Goal: Task Accomplishment & Management: Complete application form

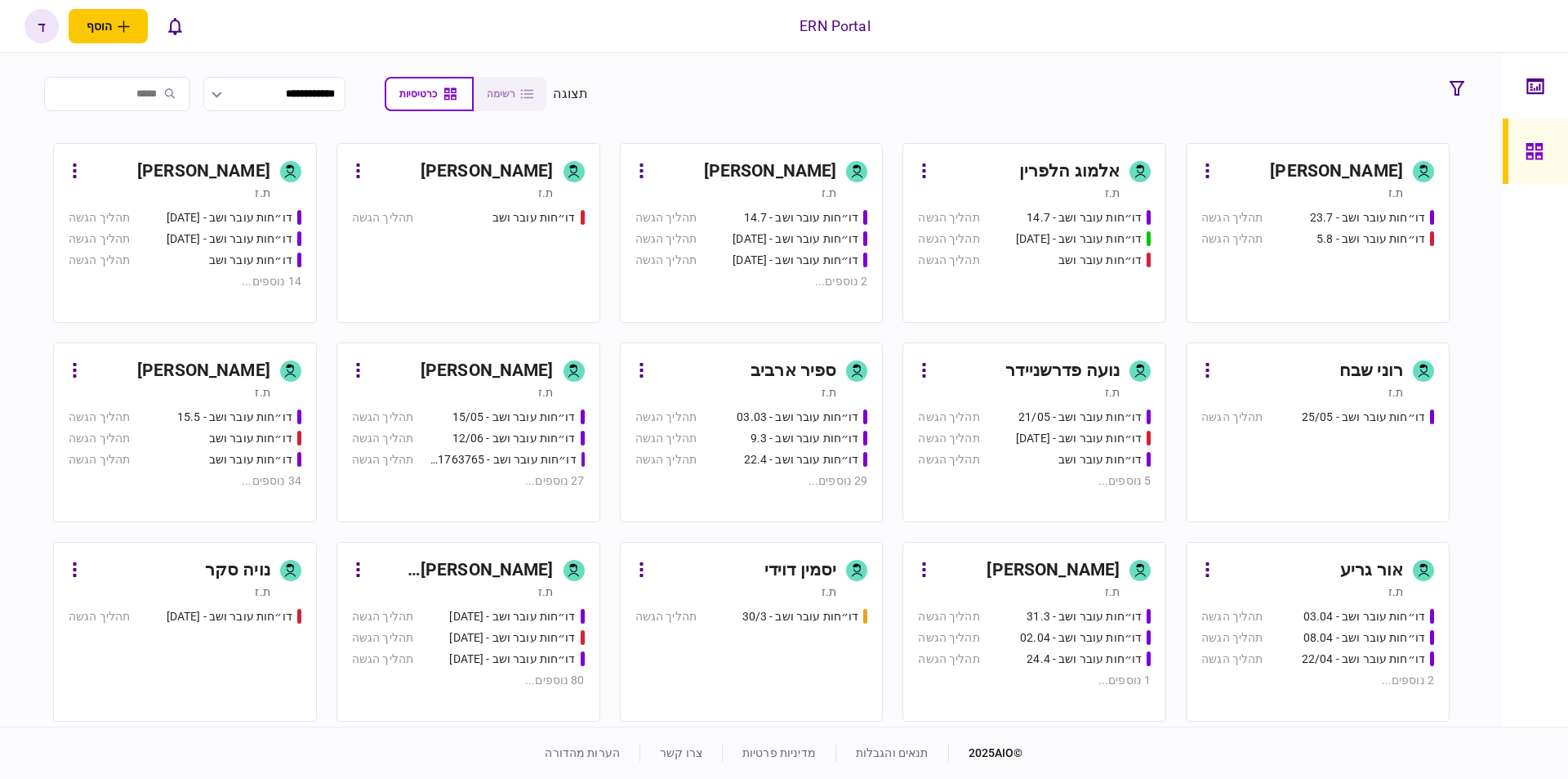
click at [170, 168] on div "[PERSON_NAME]" at bounding box center [179, 171] width 182 height 26
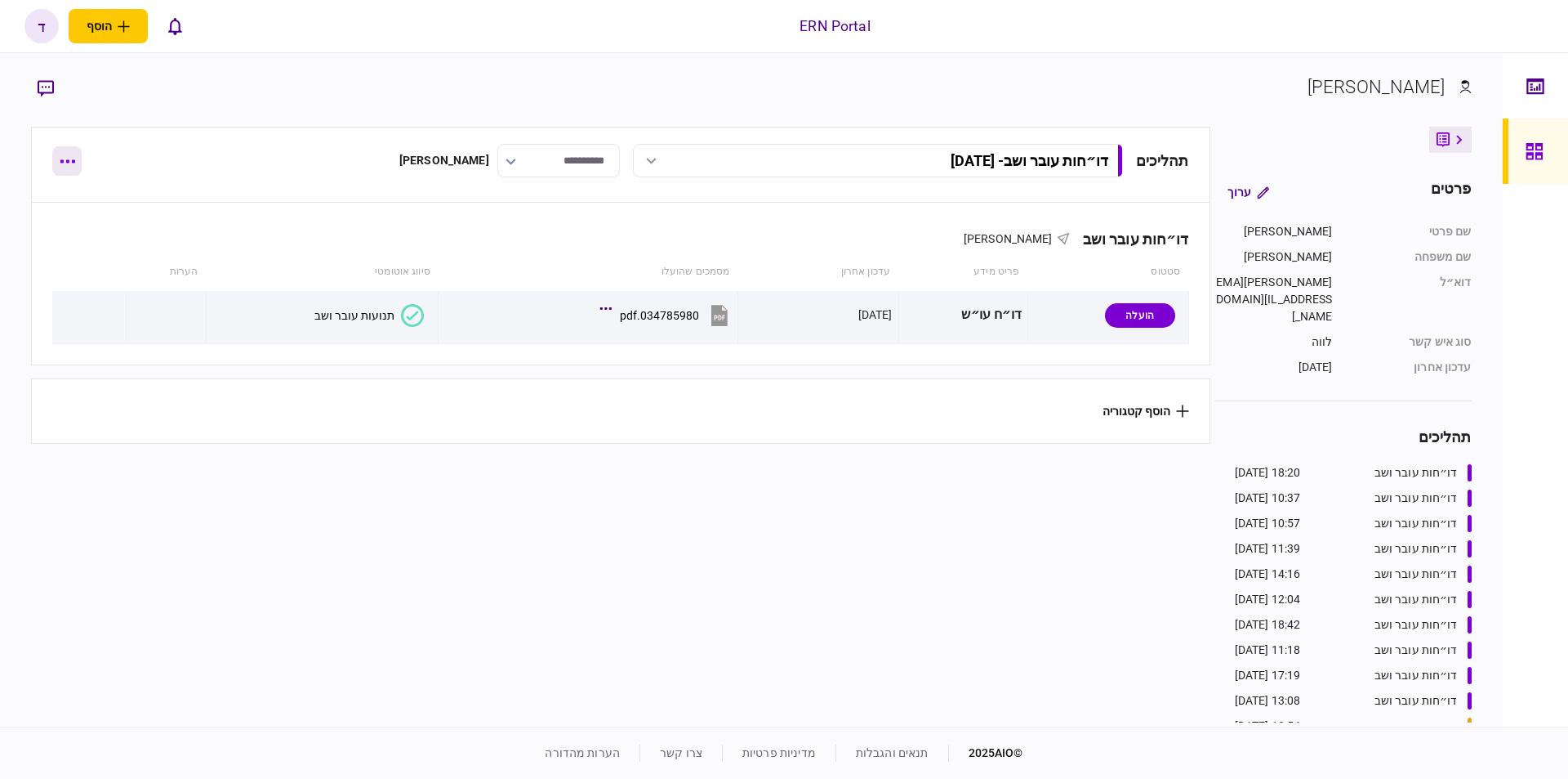
click at [78, 165] on button "button" at bounding box center [67, 161] width 29 height 29
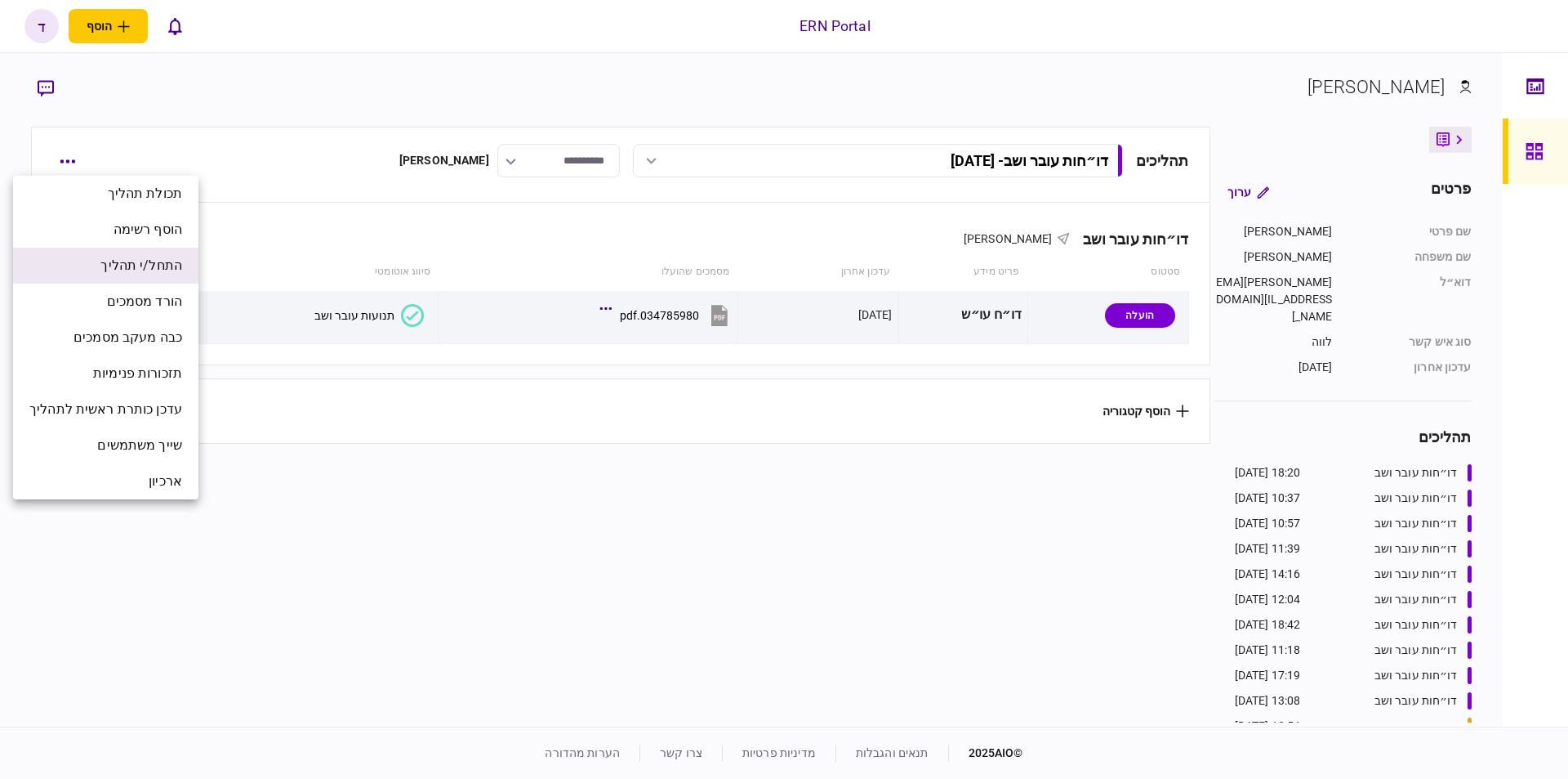
click at [155, 274] on span "התחל/י תהליך" at bounding box center [141, 266] width 82 height 20
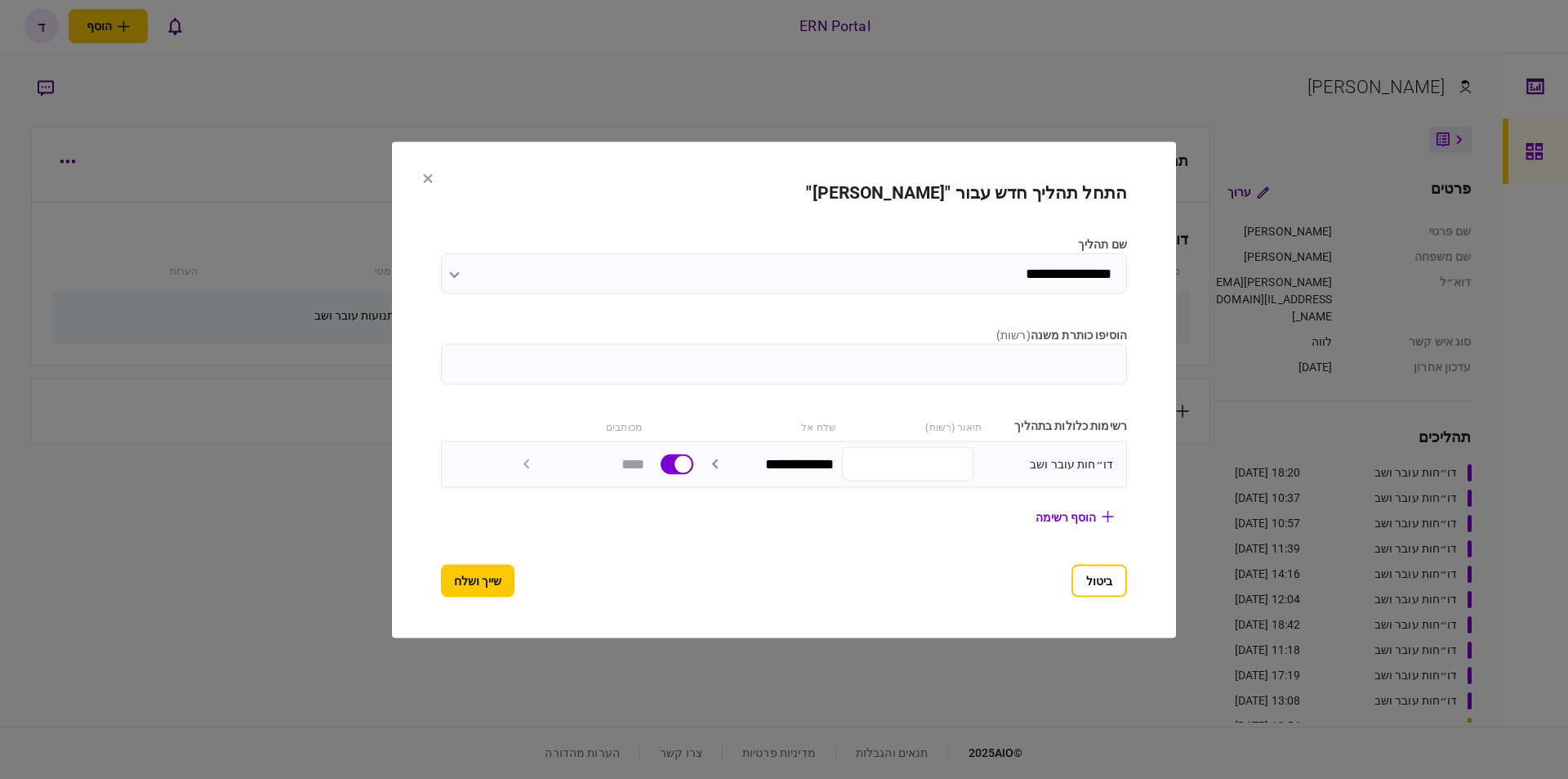
click at [807, 423] on div "שלח אל" at bounding box center [767, 426] width 138 height 18
click at [985, 358] on input "הוסיפו כותרת משנה ( רשות )" at bounding box center [784, 363] width 686 height 41
type input "********"
click at [471, 593] on button "שייך ושלח" at bounding box center [477, 579] width 73 height 32
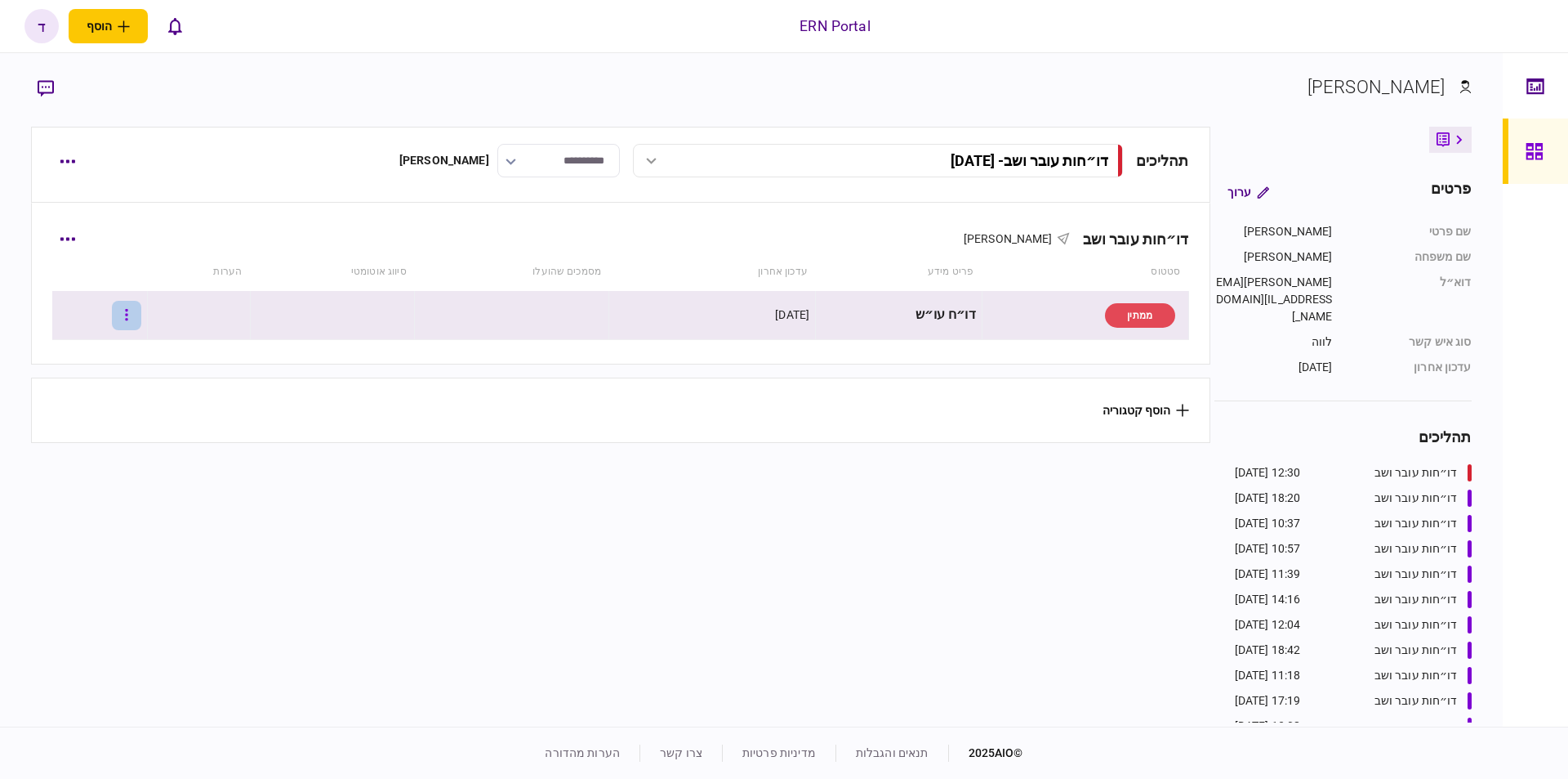
click at [133, 311] on button "button" at bounding box center [127, 315] width 29 height 29
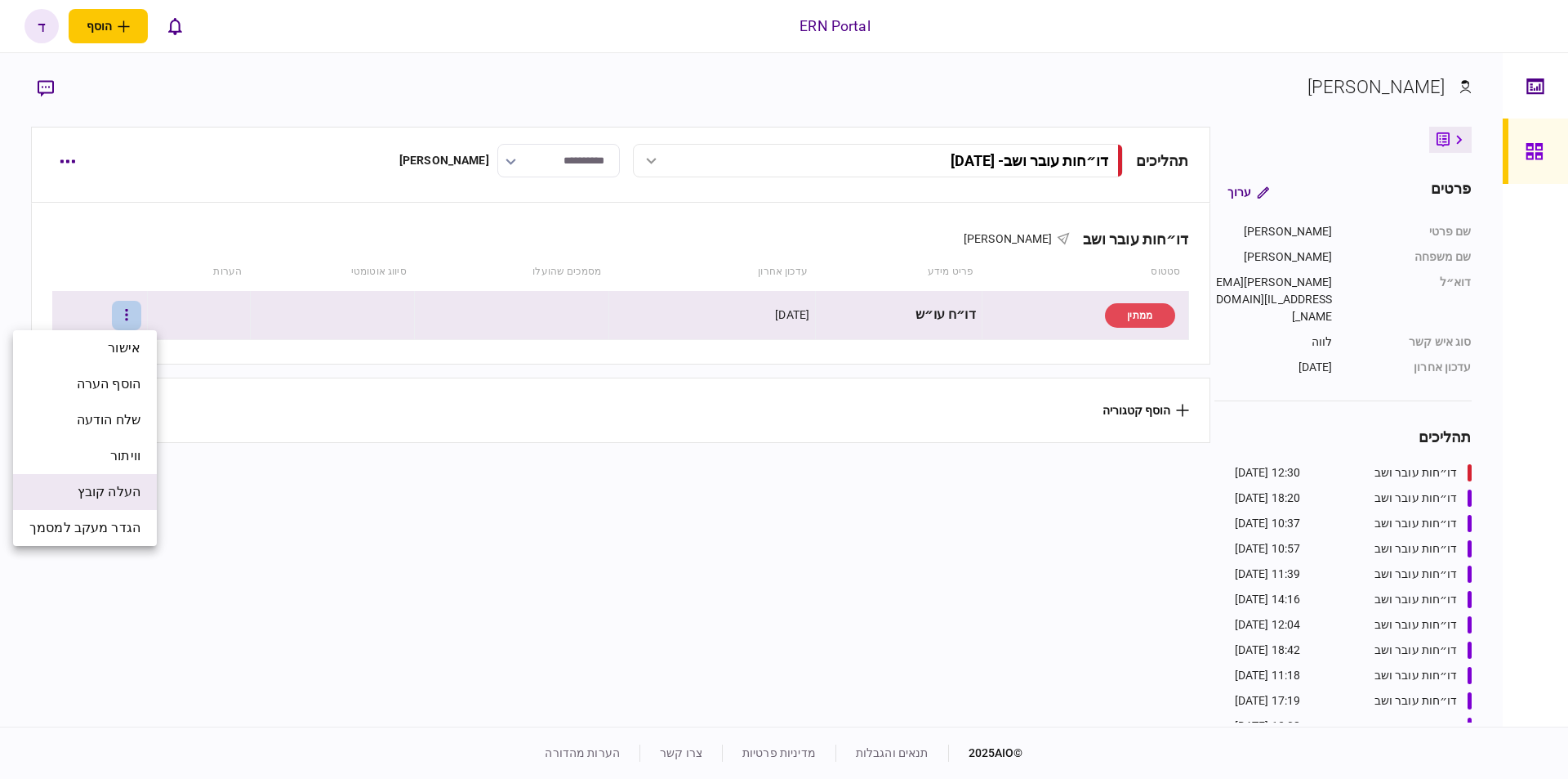
click at [101, 496] on span "העלה קובץ" at bounding box center [109, 492] width 62 height 20
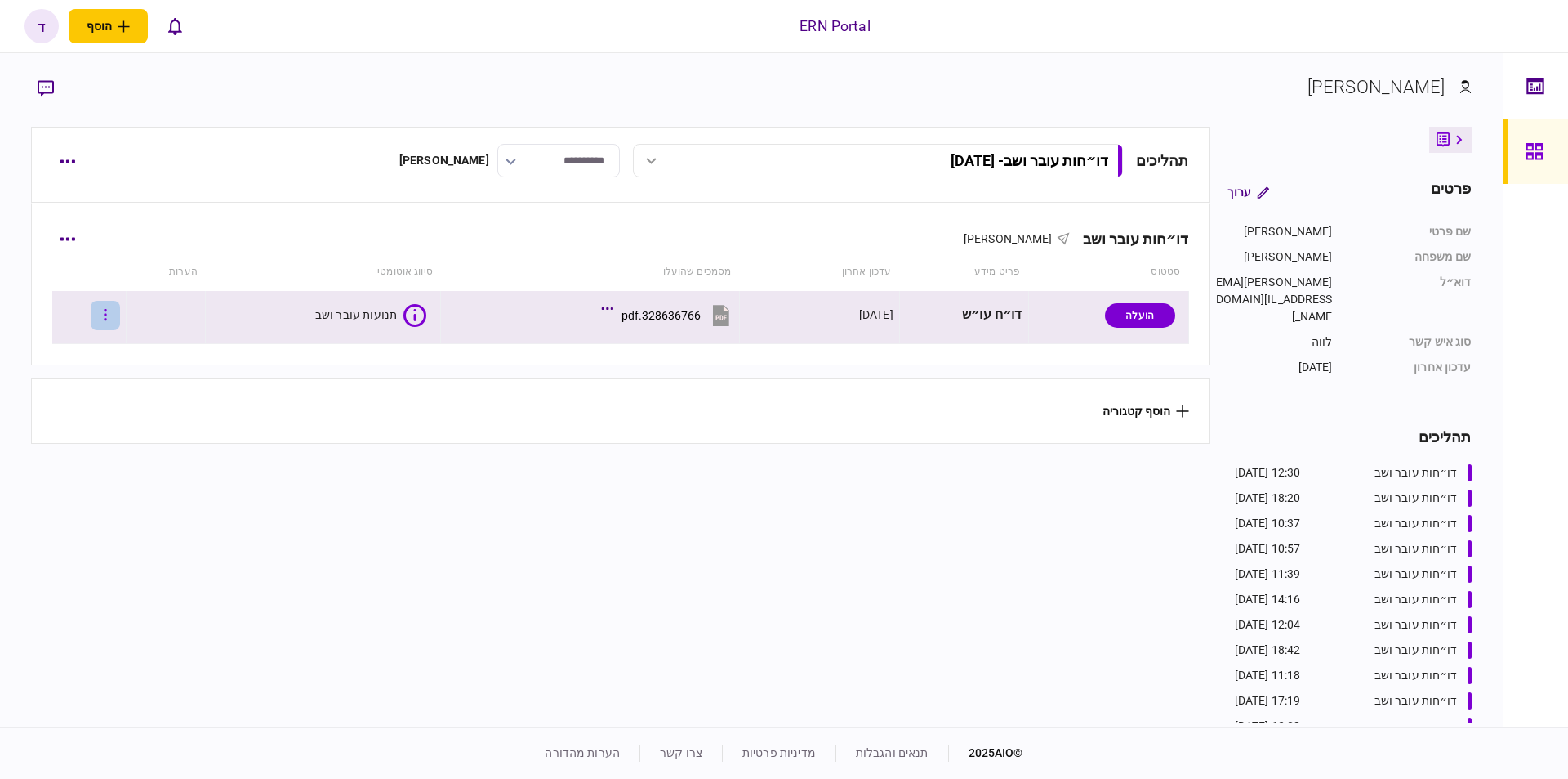
click at [118, 312] on button "button" at bounding box center [105, 315] width 29 height 29
drag, startPoint x: 172, startPoint y: 170, endPoint x: 155, endPoint y: 112, distance: 60.4
click at [171, 169] on div at bounding box center [784, 390] width 1568 height 779
click at [107, 312] on icon "button" at bounding box center [104, 315] width 3 height 16
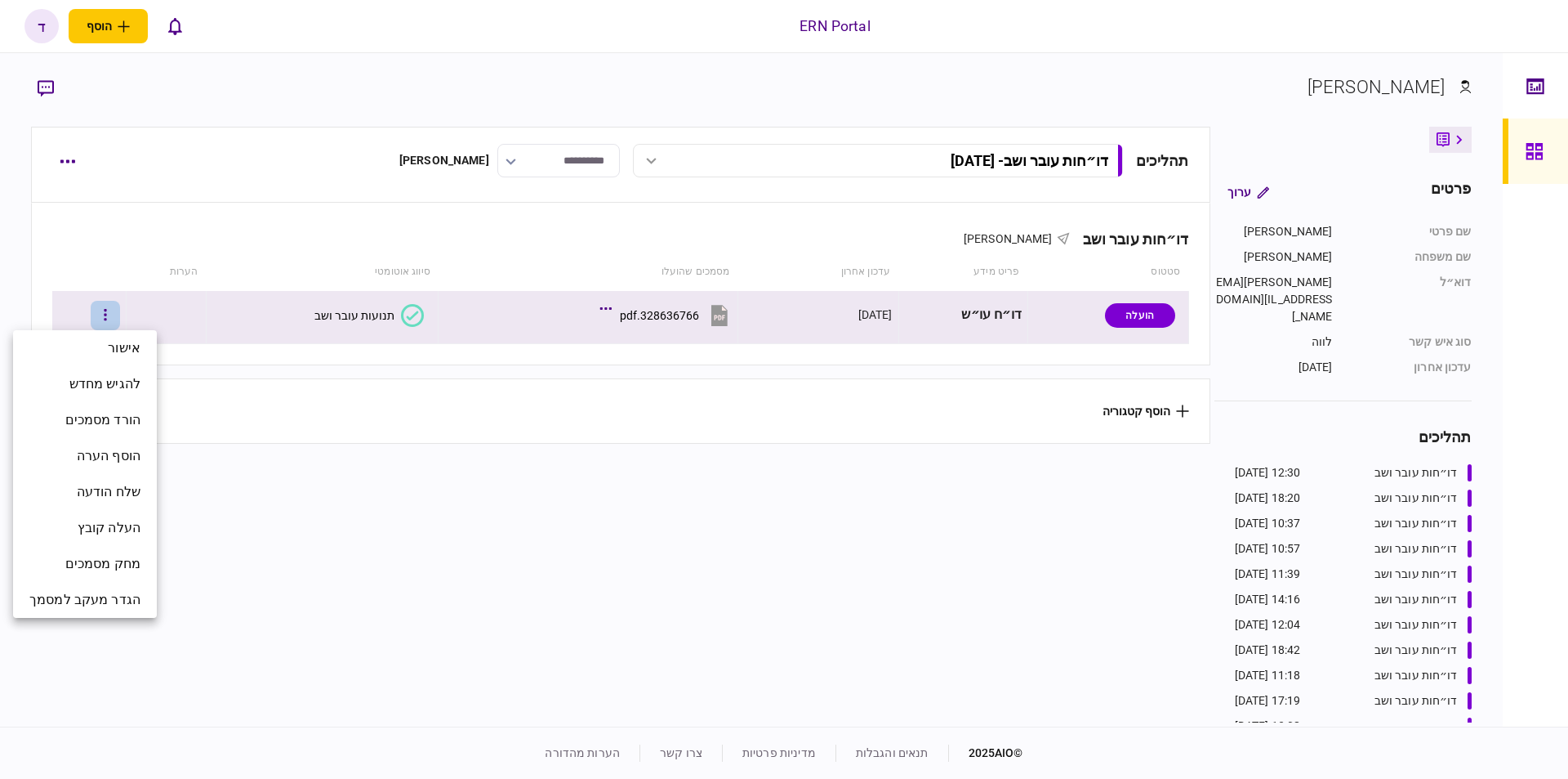
click at [311, 310] on div at bounding box center [784, 390] width 1568 height 779
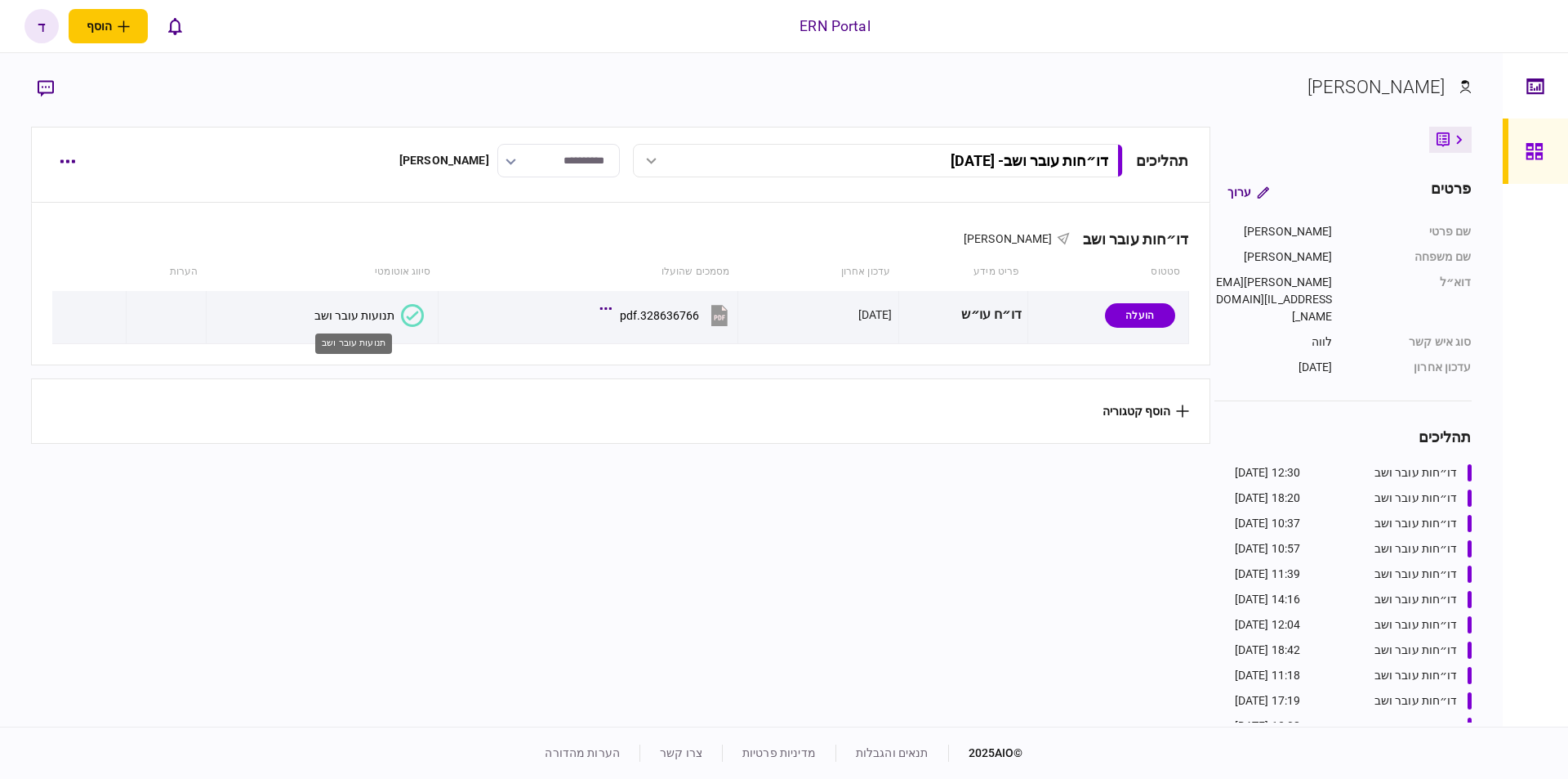
click at [320, 313] on div "תנועות עובר ושב" at bounding box center [354, 314] width 80 height 13
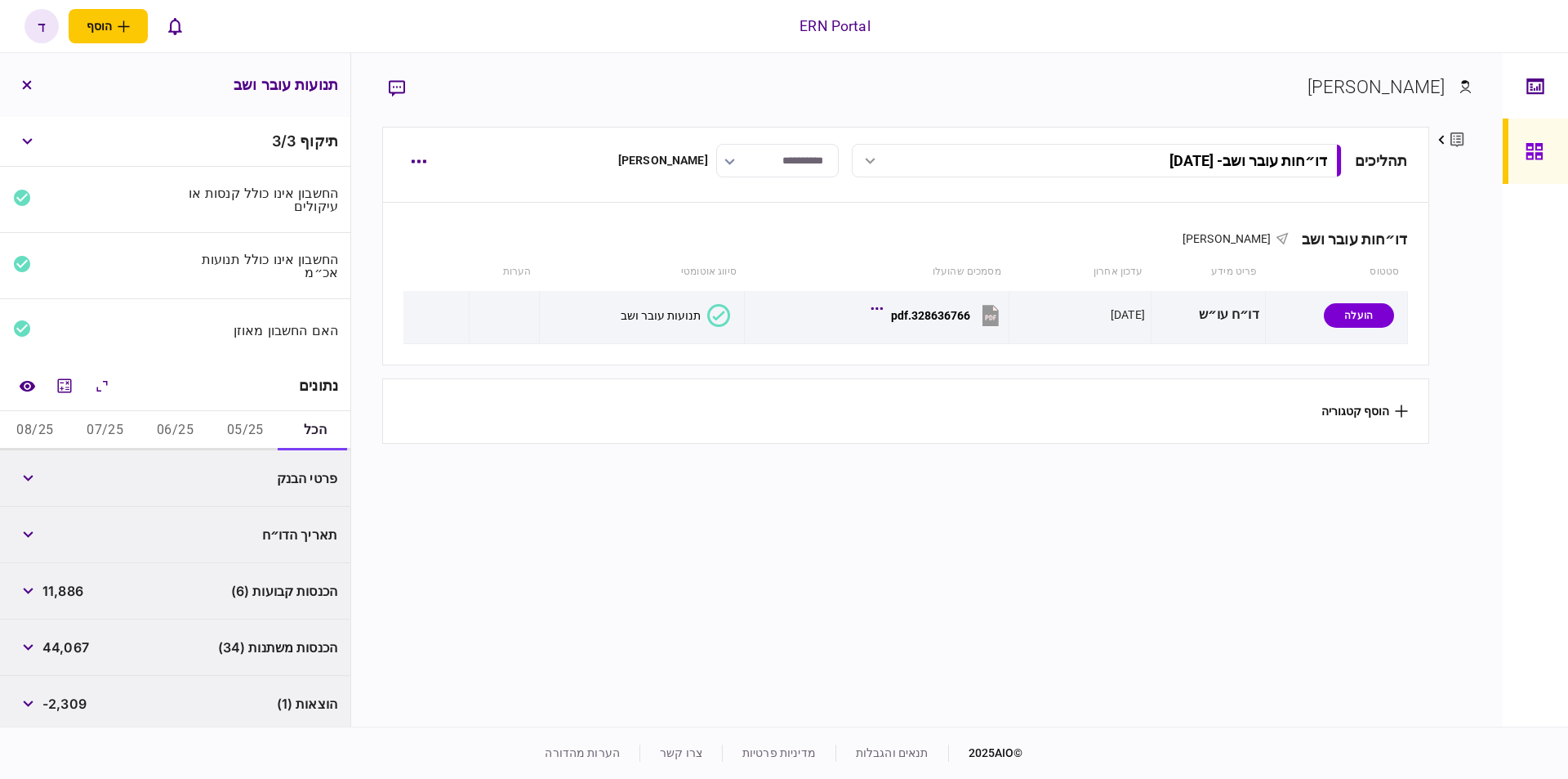
click at [243, 419] on button "05/25" at bounding box center [245, 430] width 70 height 39
click at [168, 429] on button "06/25" at bounding box center [176, 428] width 70 height 39
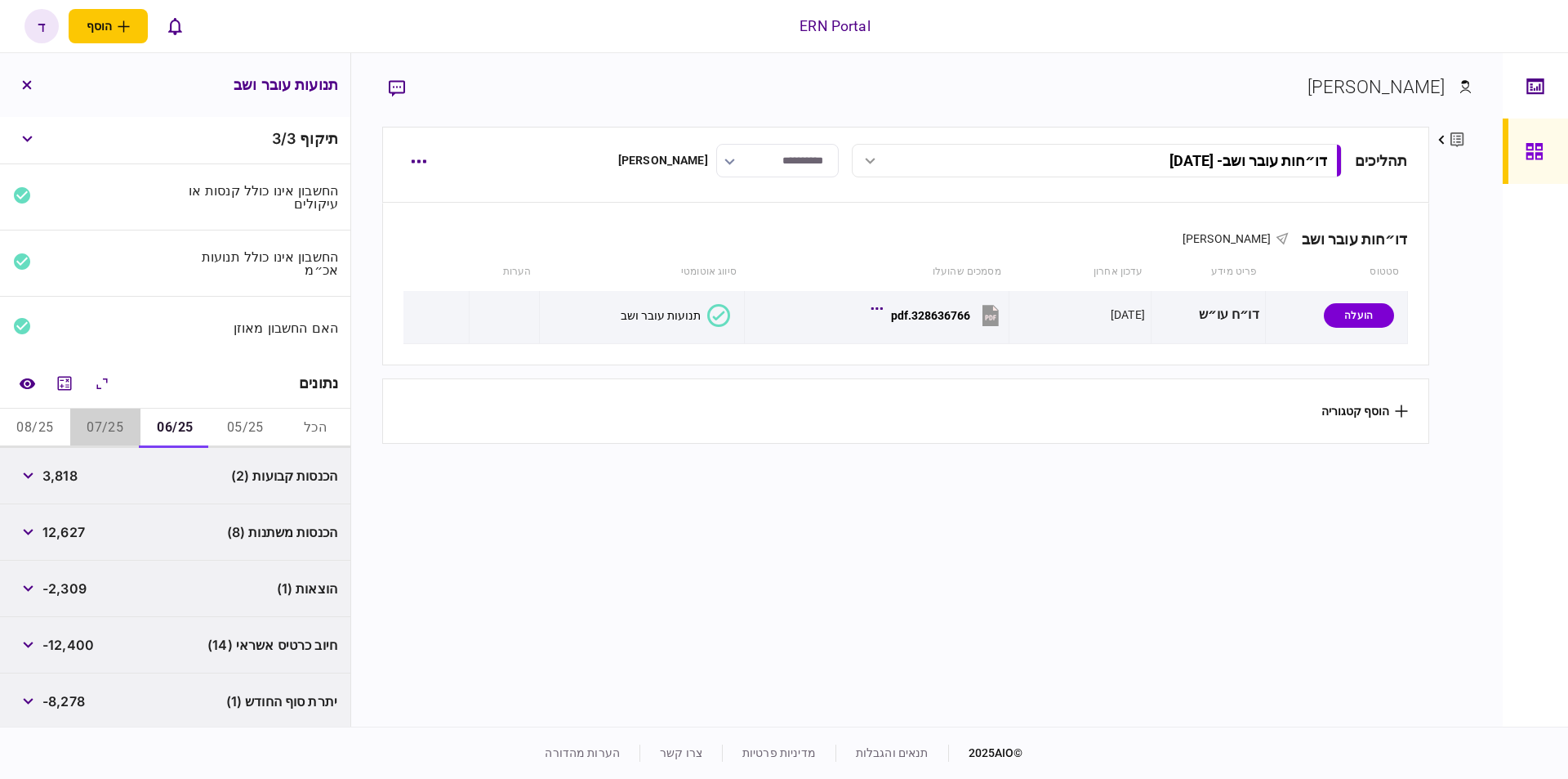
click at [128, 418] on button "07/25" at bounding box center [105, 428] width 70 height 39
click at [43, 416] on button "08/25" at bounding box center [35, 428] width 70 height 39
click at [25, 82] on icon "button" at bounding box center [27, 85] width 10 height 10
